Goal: Task Accomplishment & Management: Complete application form

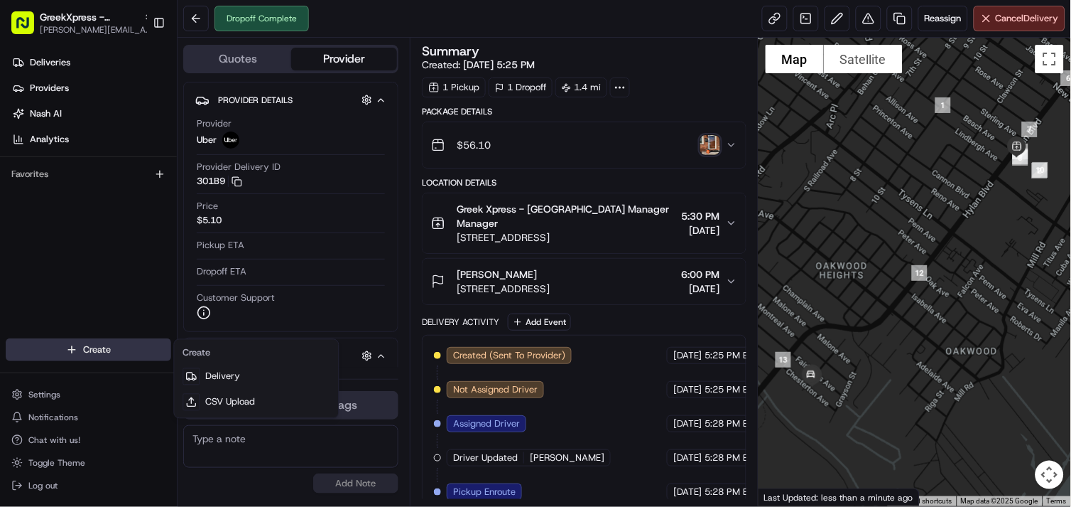
click at [73, 345] on html "GreekXpress - [GEOGRAPHIC_DATA] [EMAIL_ADDRESS][DOMAIN_NAME] Toggle Sidebar Del…" at bounding box center [535, 253] width 1071 height 507
click at [1066, 325] on div at bounding box center [915, 272] width 313 height 468
click at [59, 357] on html "GreekXpress - [GEOGRAPHIC_DATA] [EMAIL_ADDRESS][DOMAIN_NAME] Toggle Sidebar Del…" at bounding box center [535, 253] width 1071 height 507
click at [229, 365] on link "Delivery" at bounding box center [256, 377] width 158 height 26
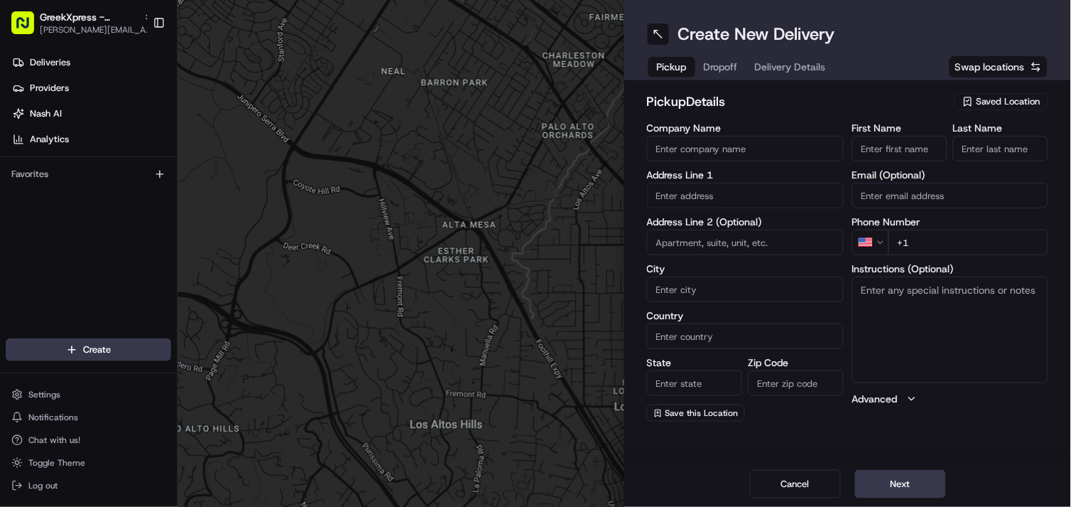
click at [1005, 103] on span "Saved Location" at bounding box center [1009, 101] width 64 height 13
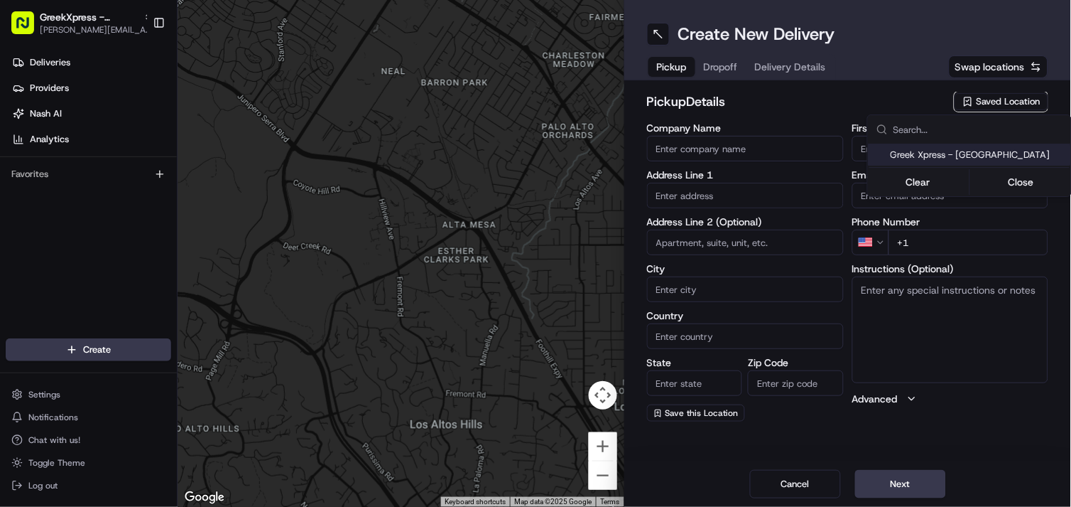
click at [1002, 154] on span "Greek Xpress - [GEOGRAPHIC_DATA]" at bounding box center [978, 154] width 175 height 13
type input "Greek Xpress - [GEOGRAPHIC_DATA]"
type input "[STREET_ADDRESS]"
type input "#120"
type input "[GEOGRAPHIC_DATA]"
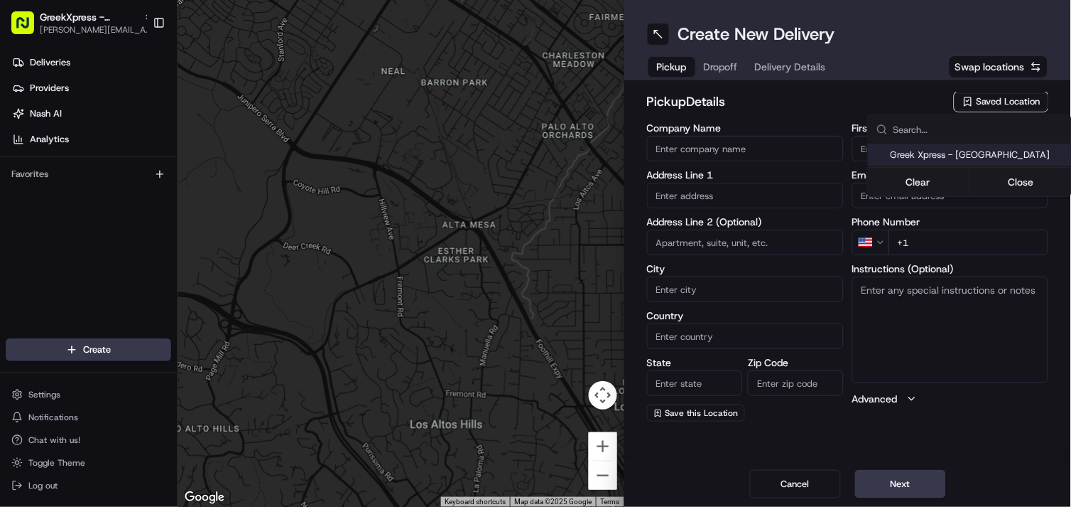
type input "US"
type input "NY"
type input "10306"
type input "Manager"
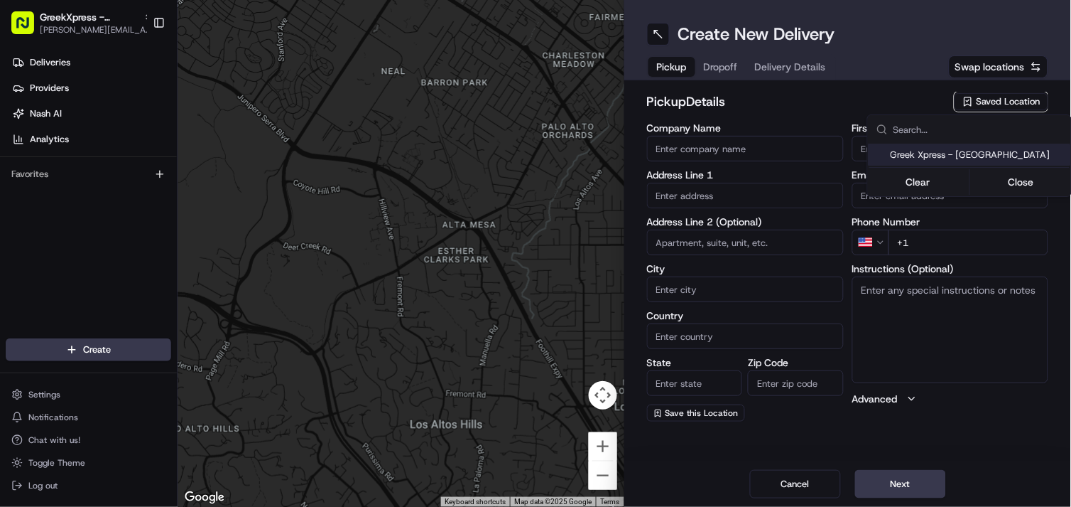
type input "[PHONE_NUMBER]"
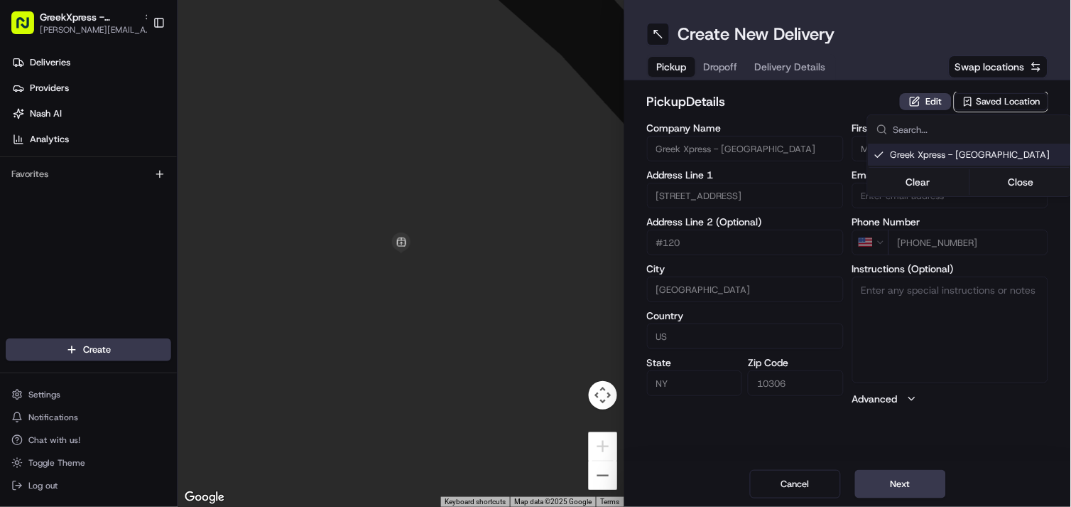
click at [914, 475] on html "GreekXpress - [GEOGRAPHIC_DATA] [EMAIL_ADDRESS][DOMAIN_NAME] Toggle Sidebar Del…" at bounding box center [535, 253] width 1071 height 507
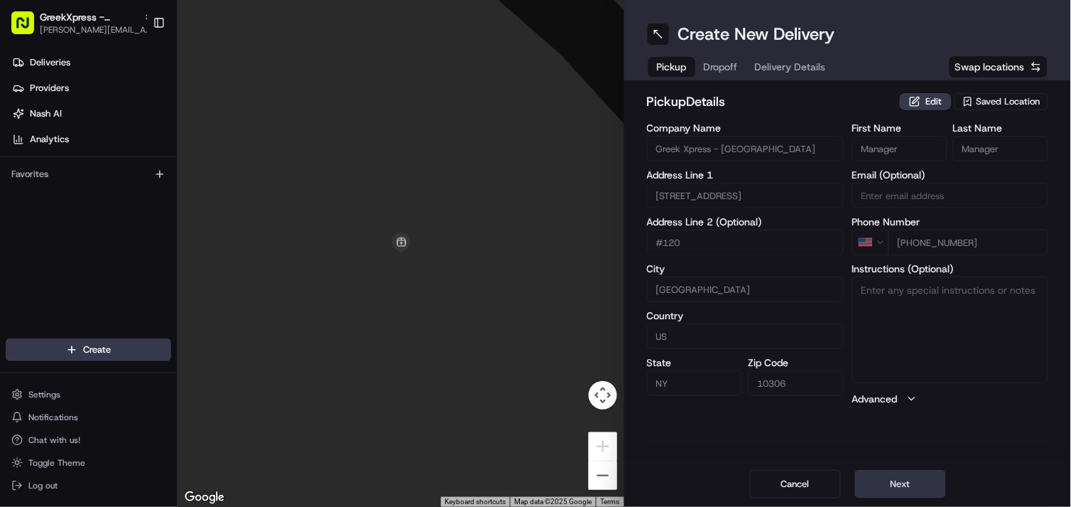
click at [929, 484] on button "Next" at bounding box center [900, 484] width 91 height 28
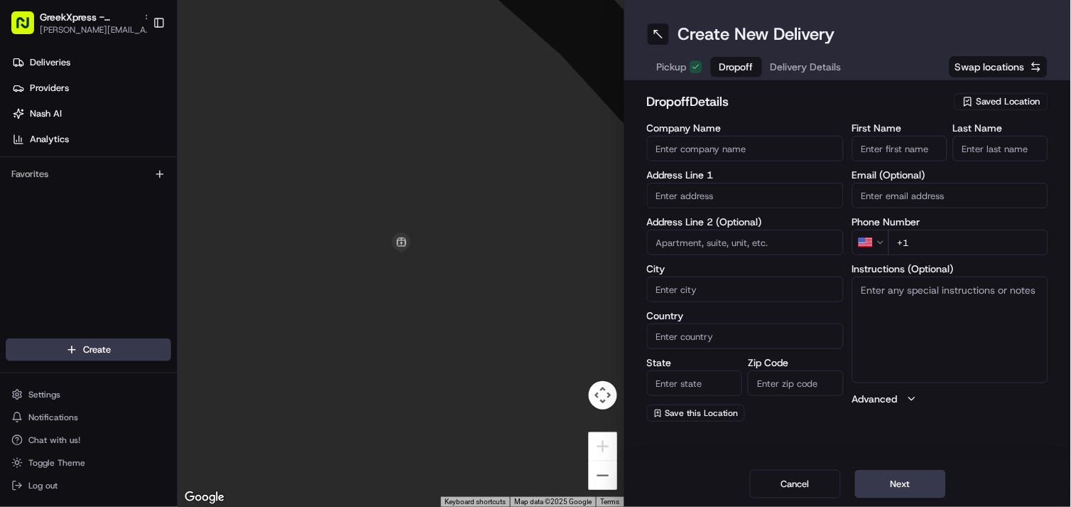
click at [899, 174] on label "Email (Optional)" at bounding box center [951, 175] width 197 height 10
click at [899, 183] on input "Email (Optional)" at bounding box center [951, 196] width 197 height 26
click at [899, 151] on input "First Name" at bounding box center [900, 149] width 95 height 26
type input "[PERSON_NAME]"
click at [992, 131] on label "Last Name" at bounding box center [1000, 128] width 95 height 10
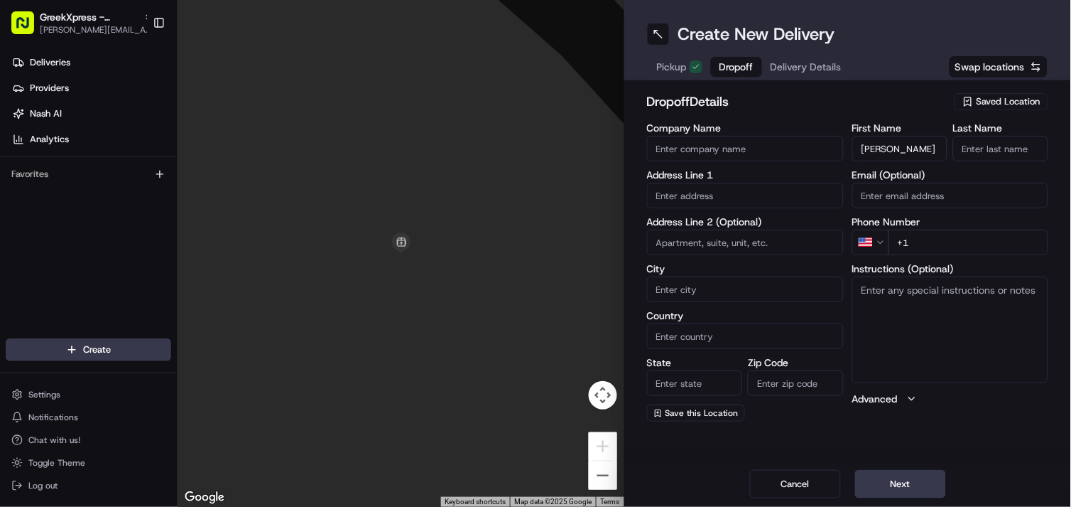
click at [992, 136] on input "Last Name" at bounding box center [1000, 149] width 95 height 26
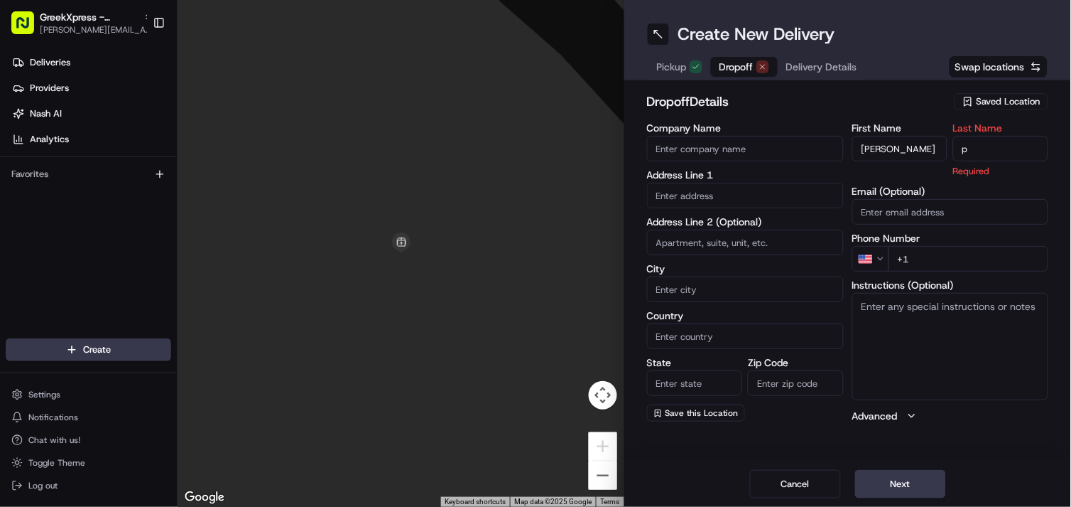
type input "p"
click at [734, 197] on input "text" at bounding box center [745, 196] width 197 height 26
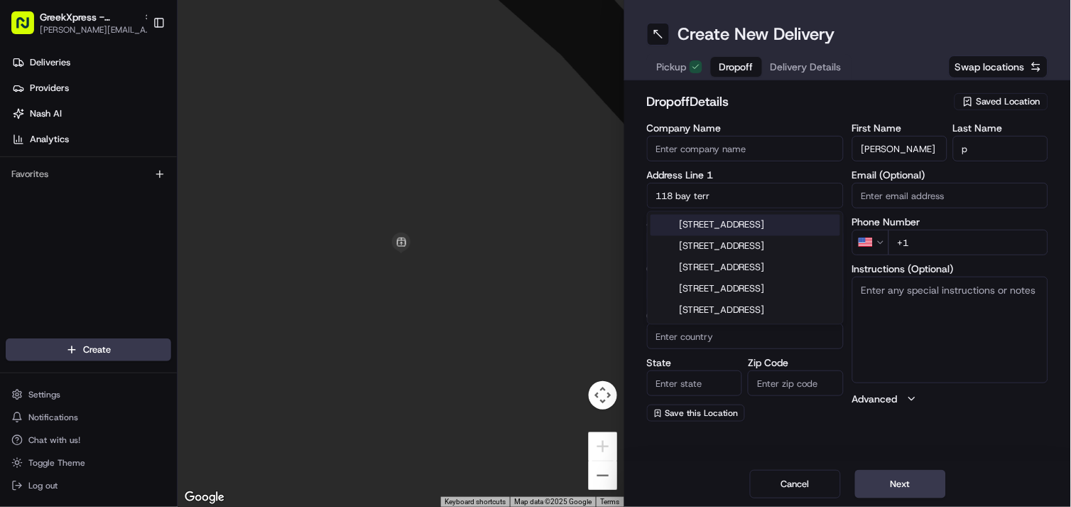
click at [821, 228] on div "[STREET_ADDRESS]" at bounding box center [746, 225] width 190 height 21
type input "[STREET_ADDRESS]"
type input "[GEOGRAPHIC_DATA]"
type input "NY"
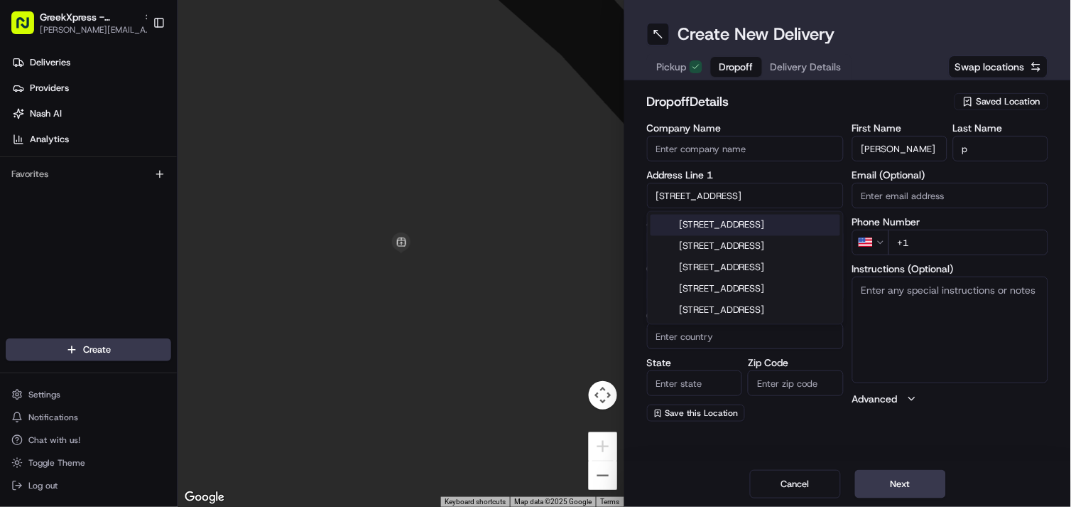
type input "10306"
type input "[STREET_ADDRESS]"
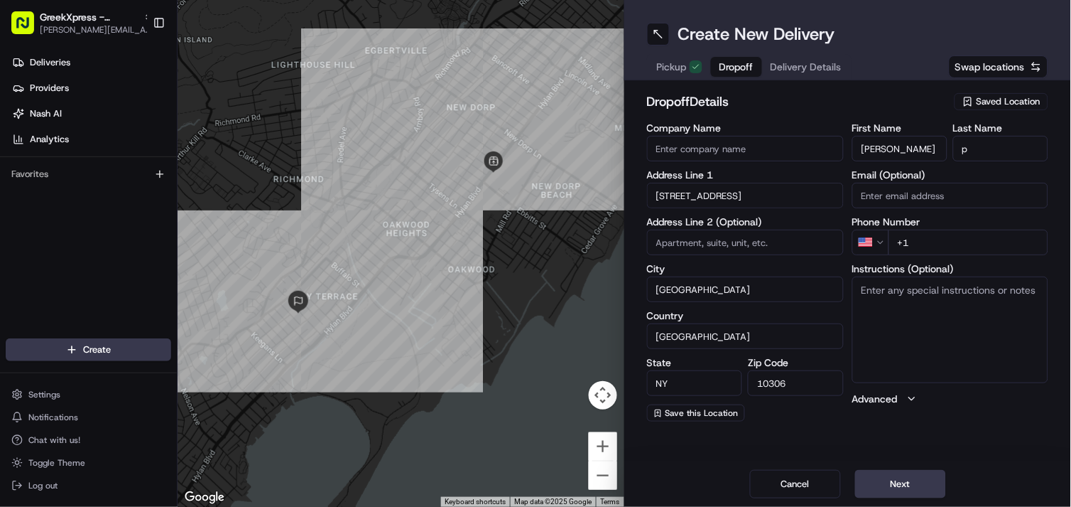
click at [984, 245] on input "+1" at bounding box center [969, 242] width 161 height 26
type input "[PHONE_NUMBER]"
click at [921, 480] on button "Next" at bounding box center [900, 484] width 91 height 28
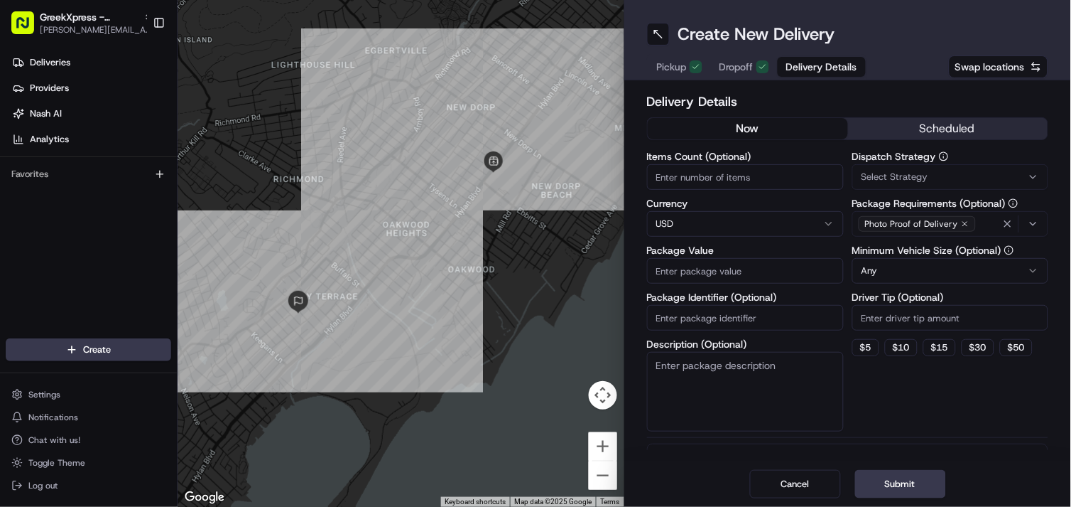
click at [971, 323] on input "Driver Tip (Optional)" at bounding box center [951, 318] width 197 height 26
type input "7.61"
click at [765, 265] on input "Package Value" at bounding box center [745, 271] width 197 height 26
type input "33.20"
click at [889, 477] on button "Submit" at bounding box center [900, 484] width 91 height 28
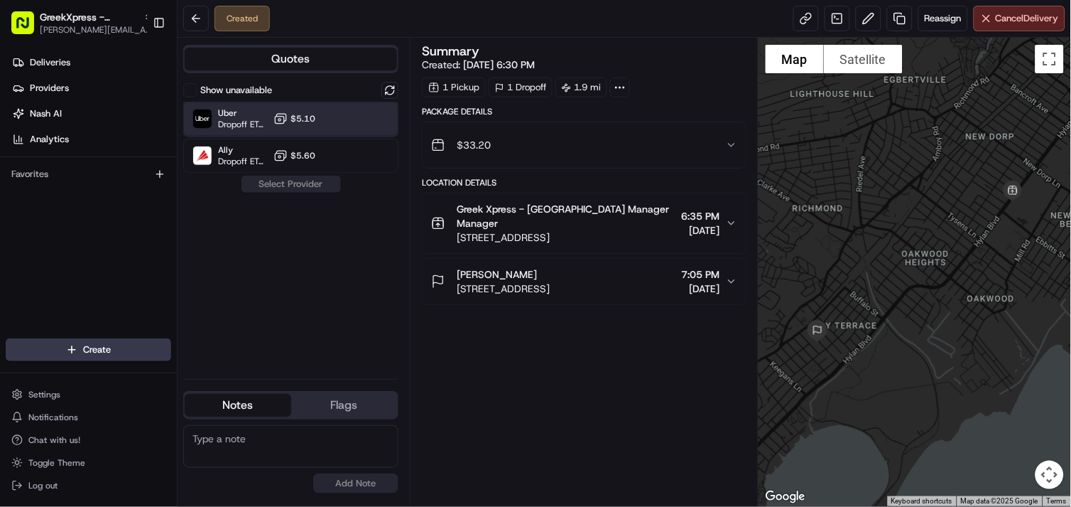
click at [373, 119] on div "Uber Dropoff ETA 27 minutes $5.10" at bounding box center [290, 119] width 215 height 34
click at [322, 183] on button "Assign Provider" at bounding box center [291, 183] width 101 height 17
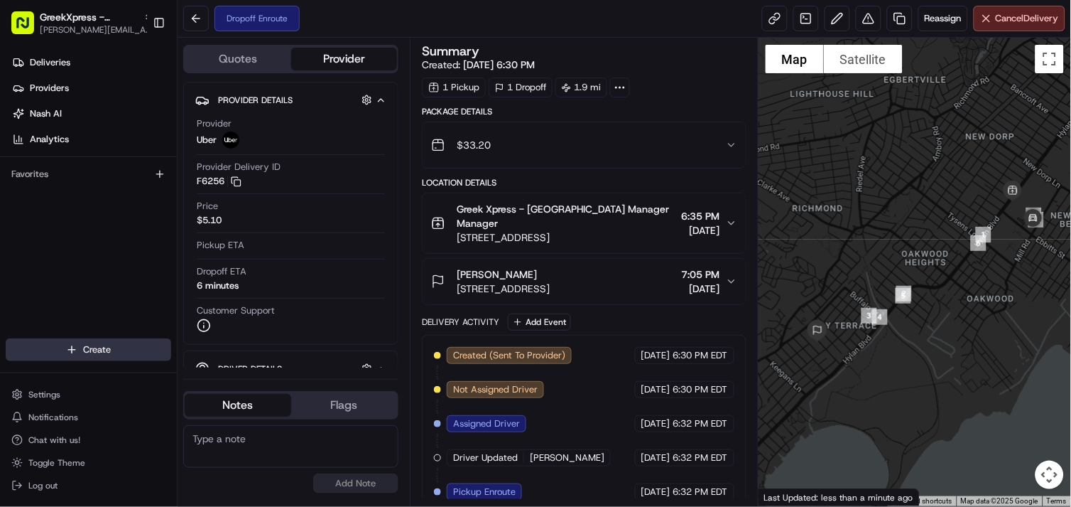
click at [139, 341] on html "GreekXpress - [GEOGRAPHIC_DATA] [EMAIL_ADDRESS][DOMAIN_NAME] Toggle Sidebar Del…" at bounding box center [535, 253] width 1071 height 507
click at [254, 367] on link "Delivery" at bounding box center [256, 377] width 158 height 26
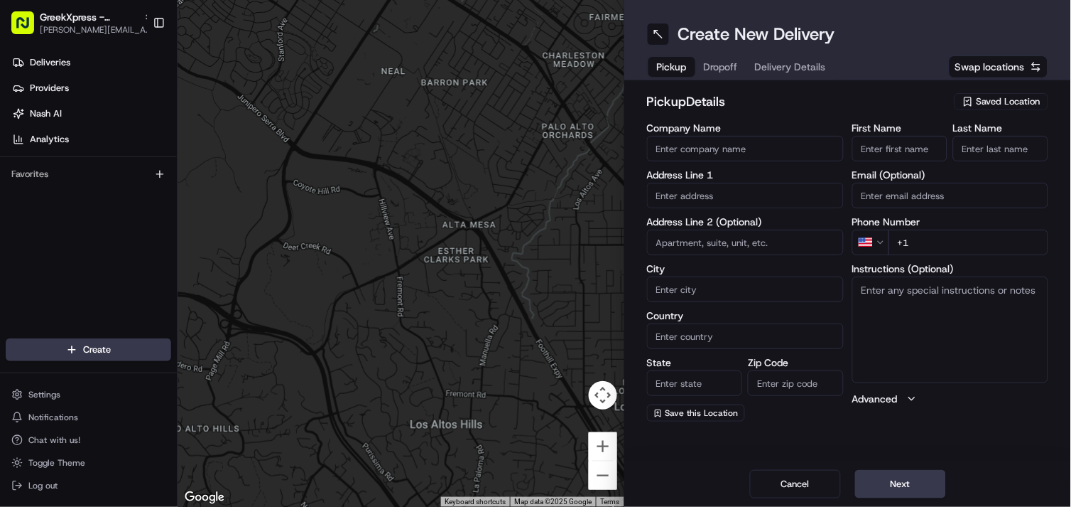
click at [1032, 90] on div "pickup Details Saved Location Company Name Address Line 1 Address Line 2 (Optio…" at bounding box center [847, 256] width 447 height 352
click at [1019, 105] on span "Saved Location" at bounding box center [1009, 101] width 64 height 13
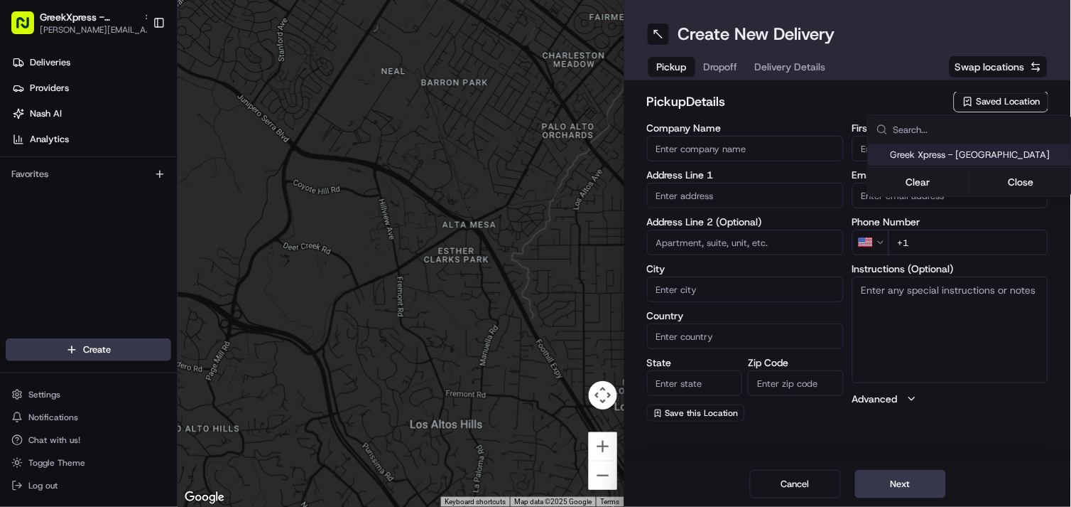
click at [964, 155] on span "Greek Xpress - [GEOGRAPHIC_DATA]" at bounding box center [978, 154] width 175 height 13
type input "Greek Xpress - [GEOGRAPHIC_DATA]"
type input "[STREET_ADDRESS]"
type input "#120"
type input "[GEOGRAPHIC_DATA]"
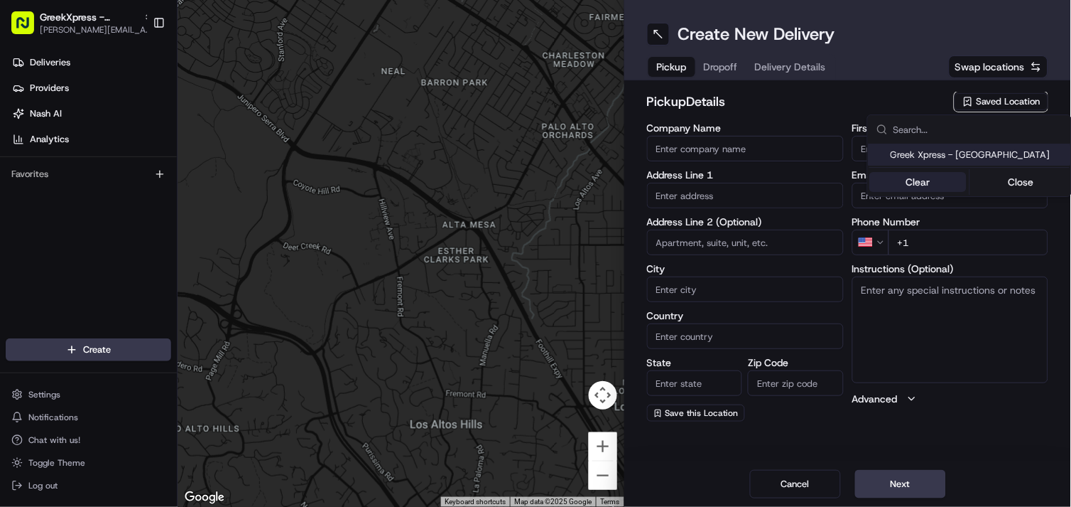
type input "US"
type input "NY"
type input "10306"
type input "Manager"
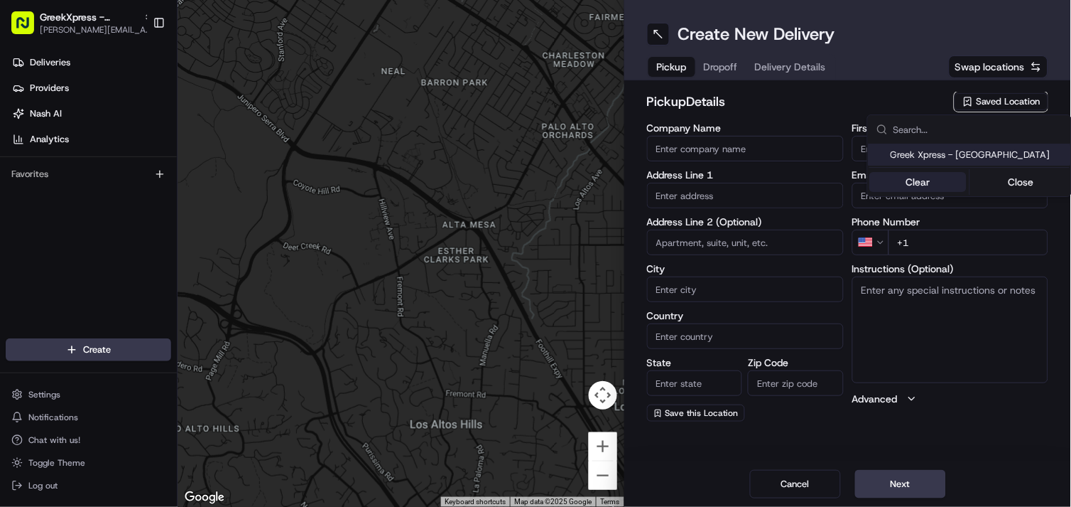
type input "[PHONE_NUMBER]"
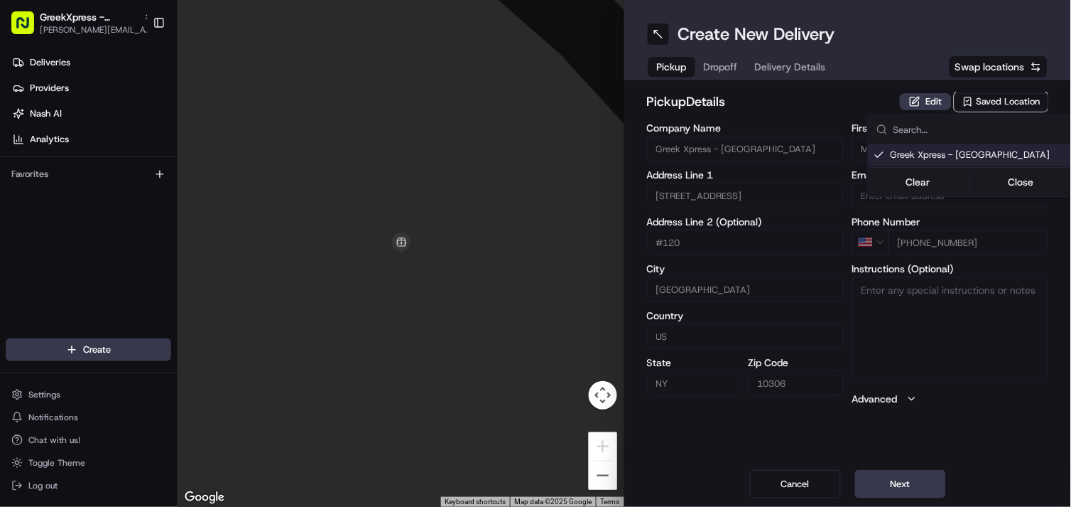
click at [884, 489] on html "GreekXpress - [GEOGRAPHIC_DATA] [EMAIL_ADDRESS][DOMAIN_NAME] Toggle Sidebar Del…" at bounding box center [535, 253] width 1071 height 507
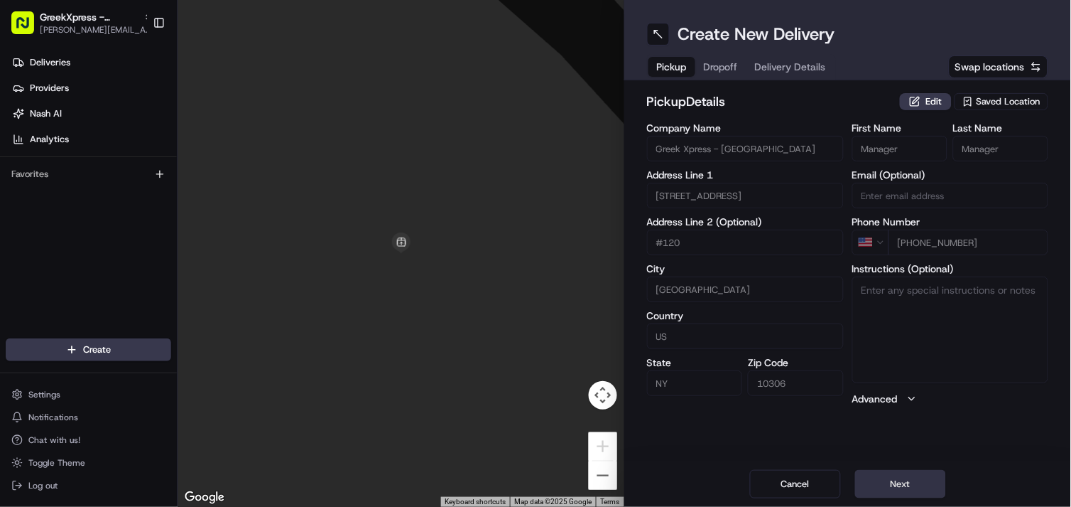
click at [882, 491] on button "Next" at bounding box center [900, 484] width 91 height 28
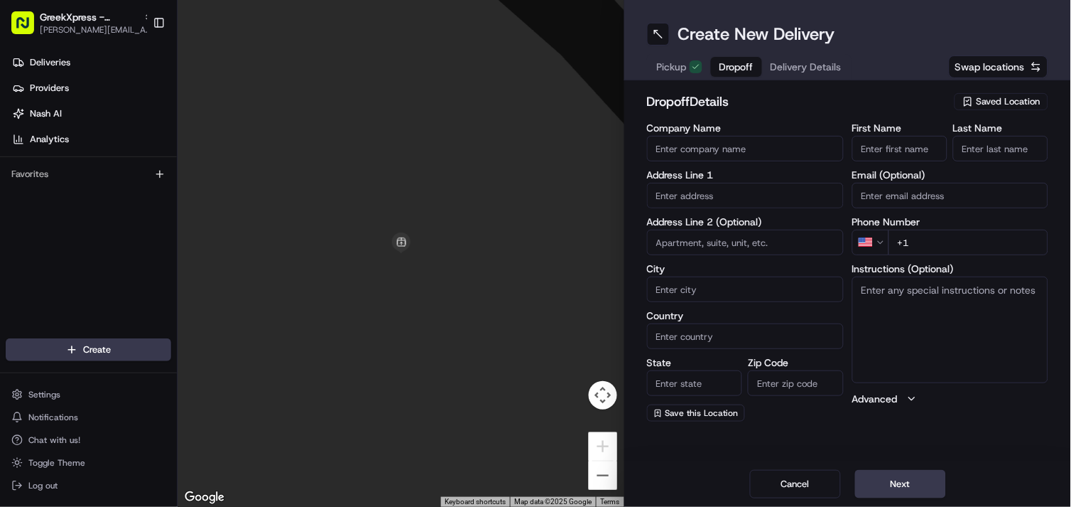
click at [776, 197] on input "text" at bounding box center [745, 196] width 197 height 26
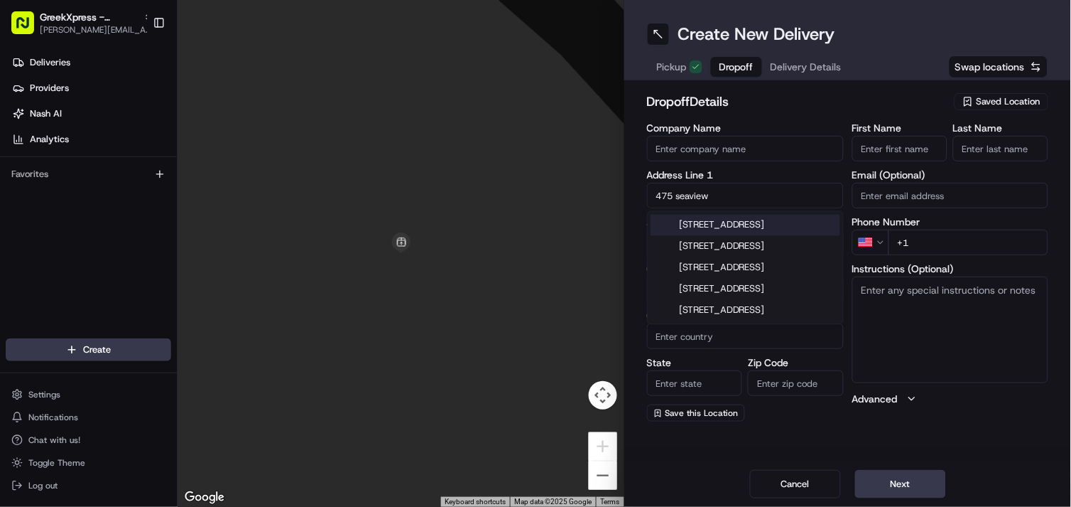
click at [763, 231] on div "[STREET_ADDRESS]" at bounding box center [746, 225] width 190 height 21
type input "[STREET_ADDRESS]"
type input "[GEOGRAPHIC_DATA]"
type input "NY"
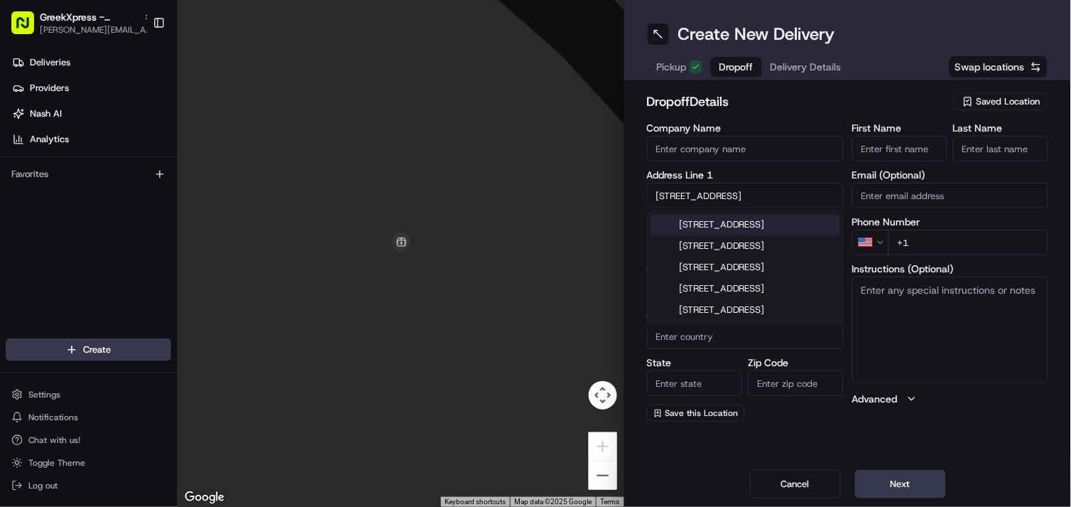
type input "10305"
type input "[STREET_ADDRESS]"
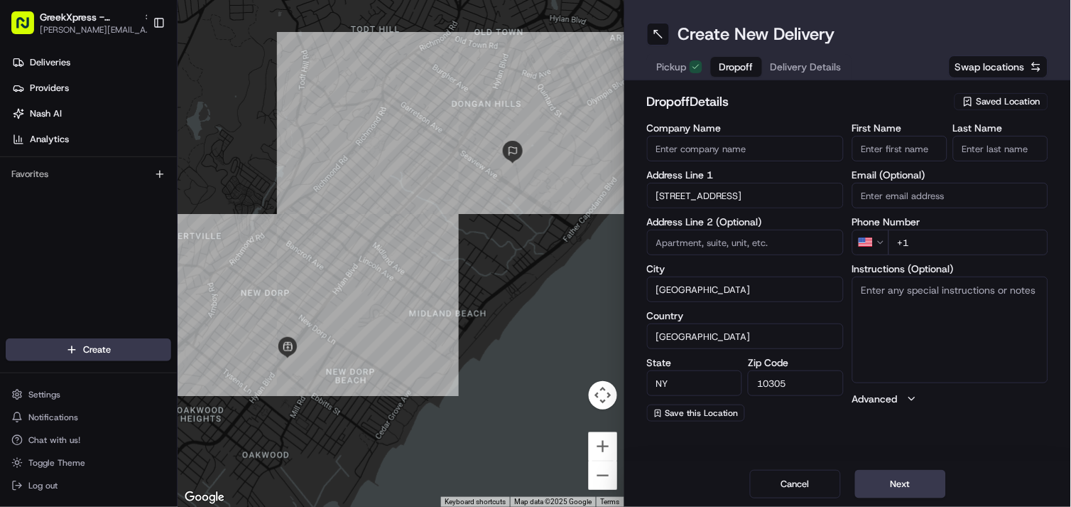
click at [906, 317] on textarea "Instructions (Optional)" at bounding box center [951, 329] width 197 height 107
paste textarea "HAND DIRECTLY TO CUSTOMER"
type textarea "HAND DIRECTLY TO CUSTOMER [PERSON_NAME][GEOGRAPHIC_DATA]"
click at [903, 142] on input "First Name" at bounding box center [900, 149] width 95 height 26
type input "[PERSON_NAME]"
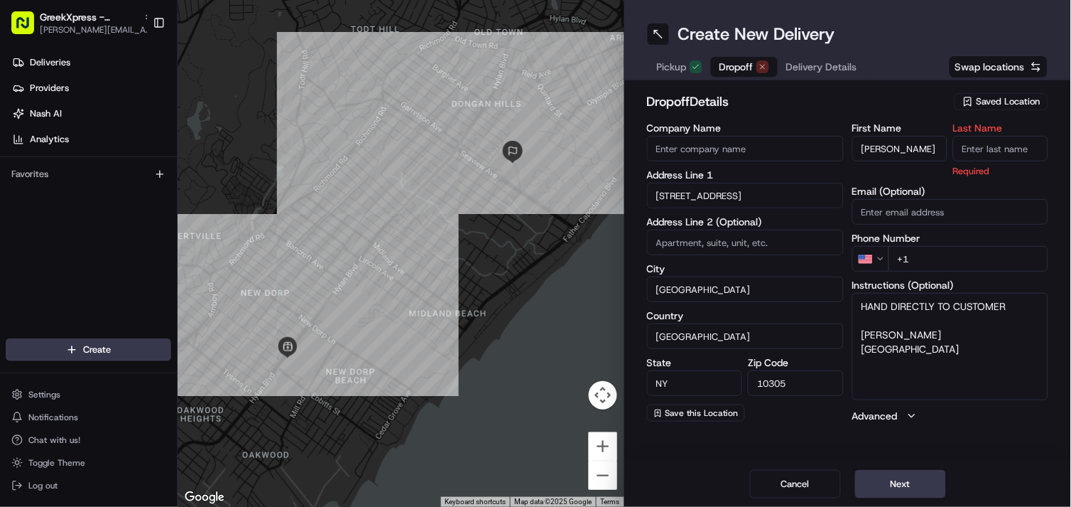
click at [973, 153] on input "Last Name" at bounding box center [1000, 149] width 95 height 26
type input "m"
click at [931, 104] on h2 "dropoff Details" at bounding box center [796, 102] width 299 height 20
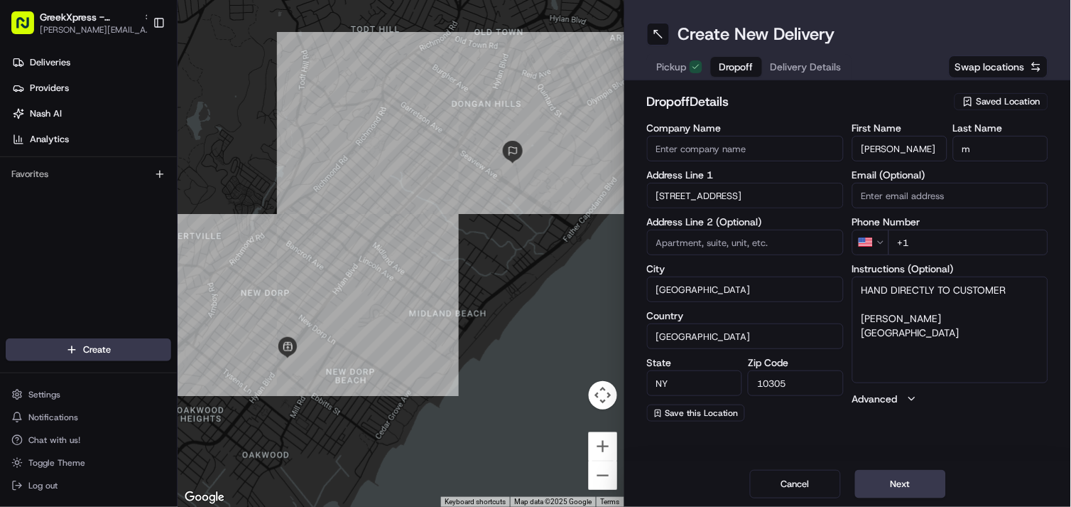
click at [985, 247] on input "+1" at bounding box center [969, 242] width 161 height 26
type input "[PHONE_NUMBER]"
click at [892, 498] on button "Next" at bounding box center [900, 484] width 91 height 28
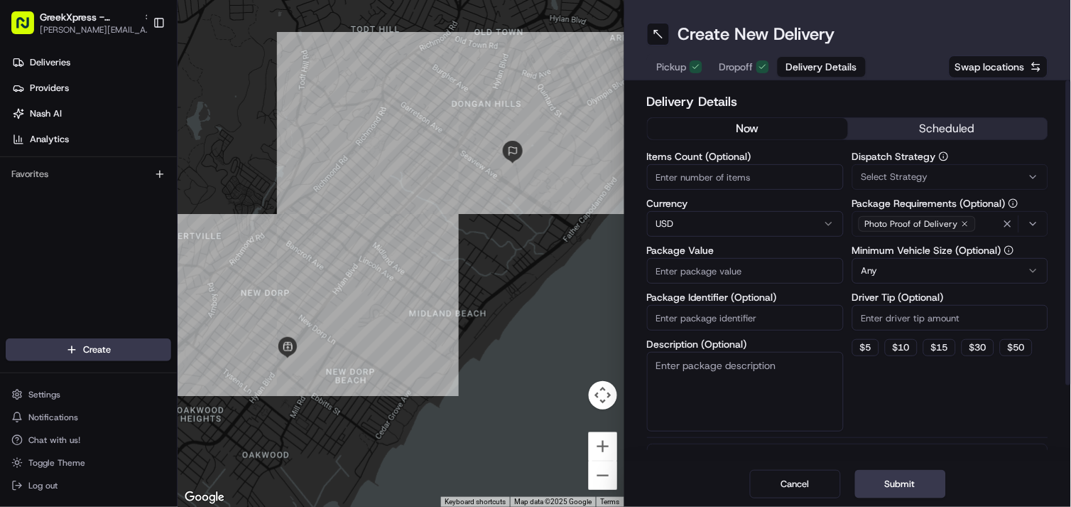
click at [745, 276] on input "Package Value" at bounding box center [745, 271] width 197 height 26
click at [744, 274] on input "Package Value" at bounding box center [745, 271] width 197 height 26
type input "28.65"
click at [728, 386] on textarea "Description (Optional)" at bounding box center [745, 392] width 197 height 80
paste textarea "HAND DIRECTLY TO CUSTOMER"
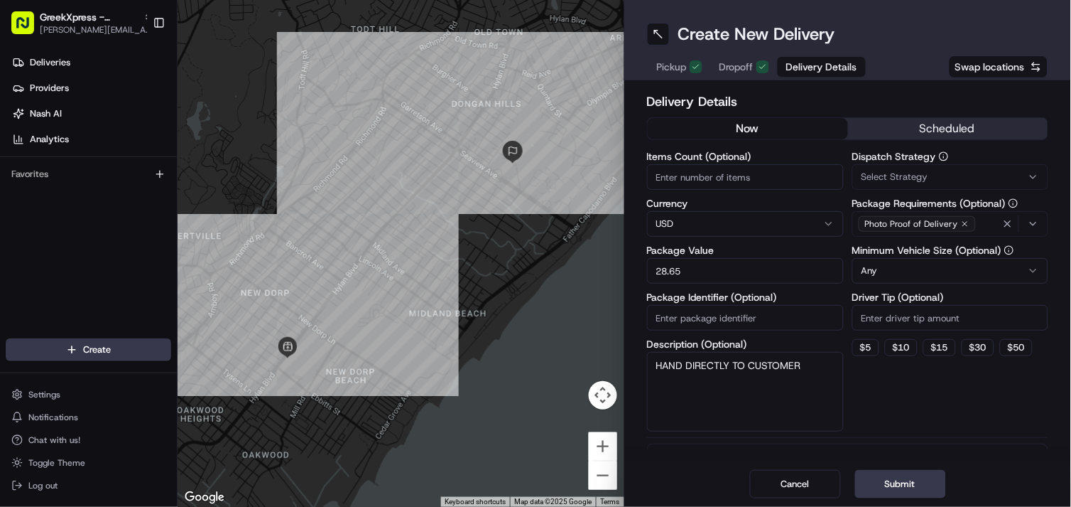
type textarea "HAND DIRECTLY TO CUSTOMER"
click at [896, 315] on input "Driver Tip (Optional)" at bounding box center [951, 318] width 197 height 26
type input "3.12"
click at [882, 472] on button "Submit" at bounding box center [900, 484] width 91 height 28
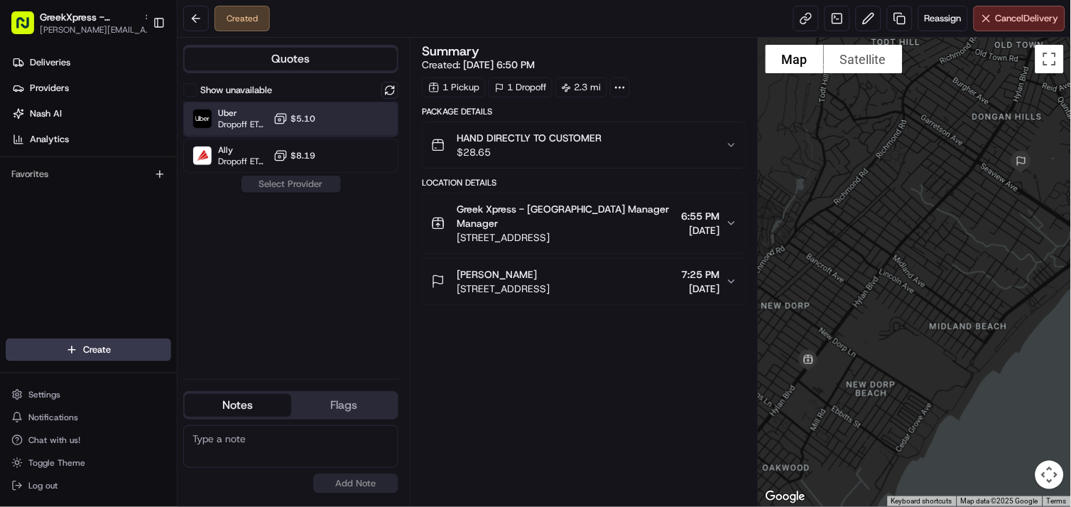
click at [355, 112] on div at bounding box center [355, 118] width 17 height 17
click at [271, 188] on button "Assign Provider" at bounding box center [291, 183] width 101 height 17
